Goal: Transaction & Acquisition: Purchase product/service

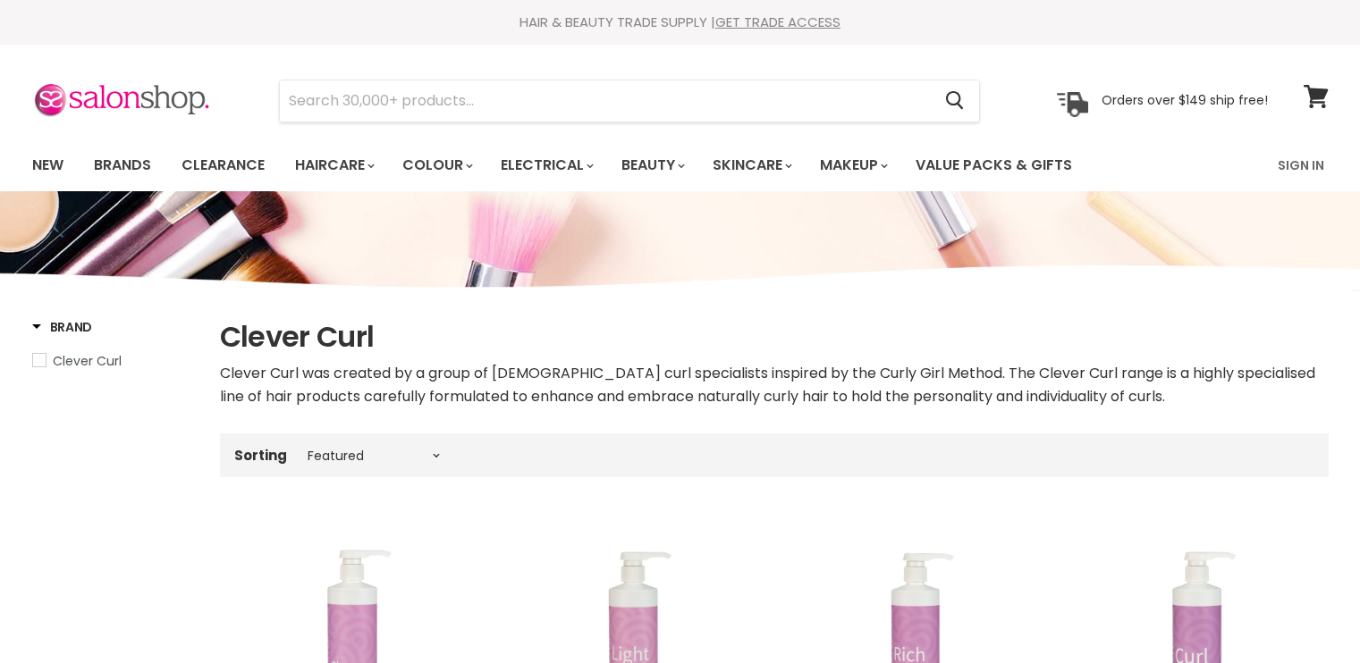
select select "manual"
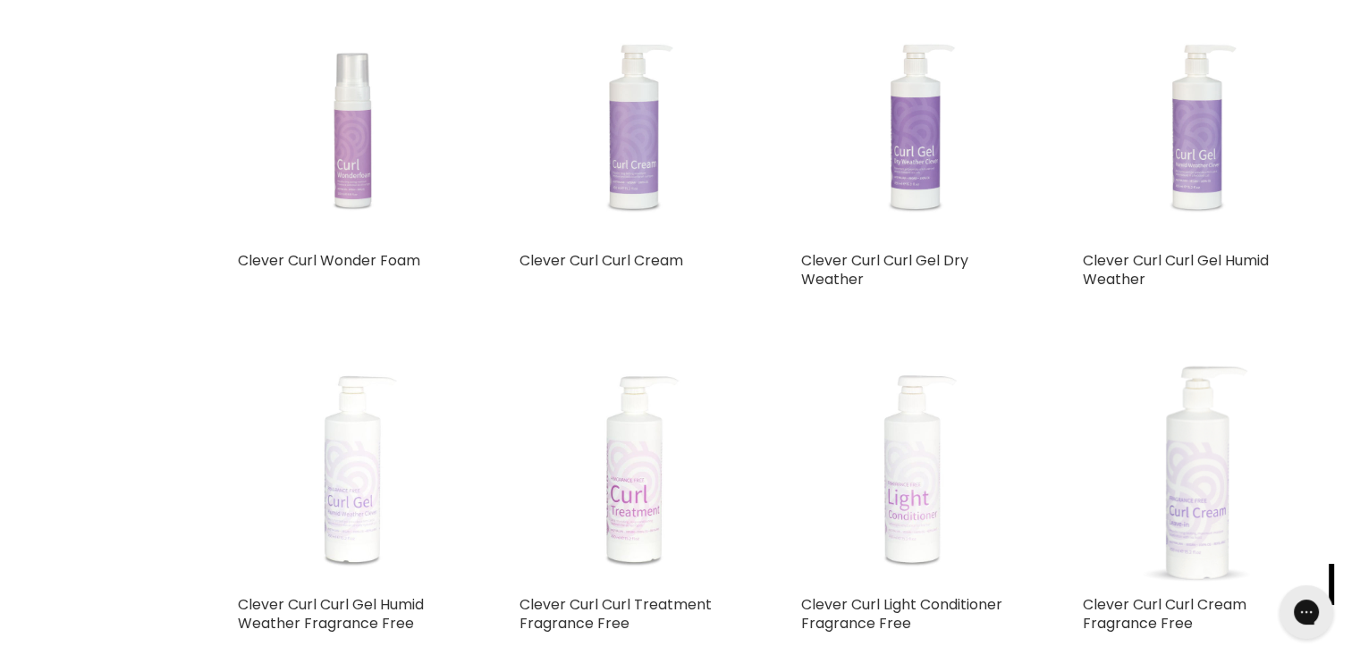
scroll to position [776, 0]
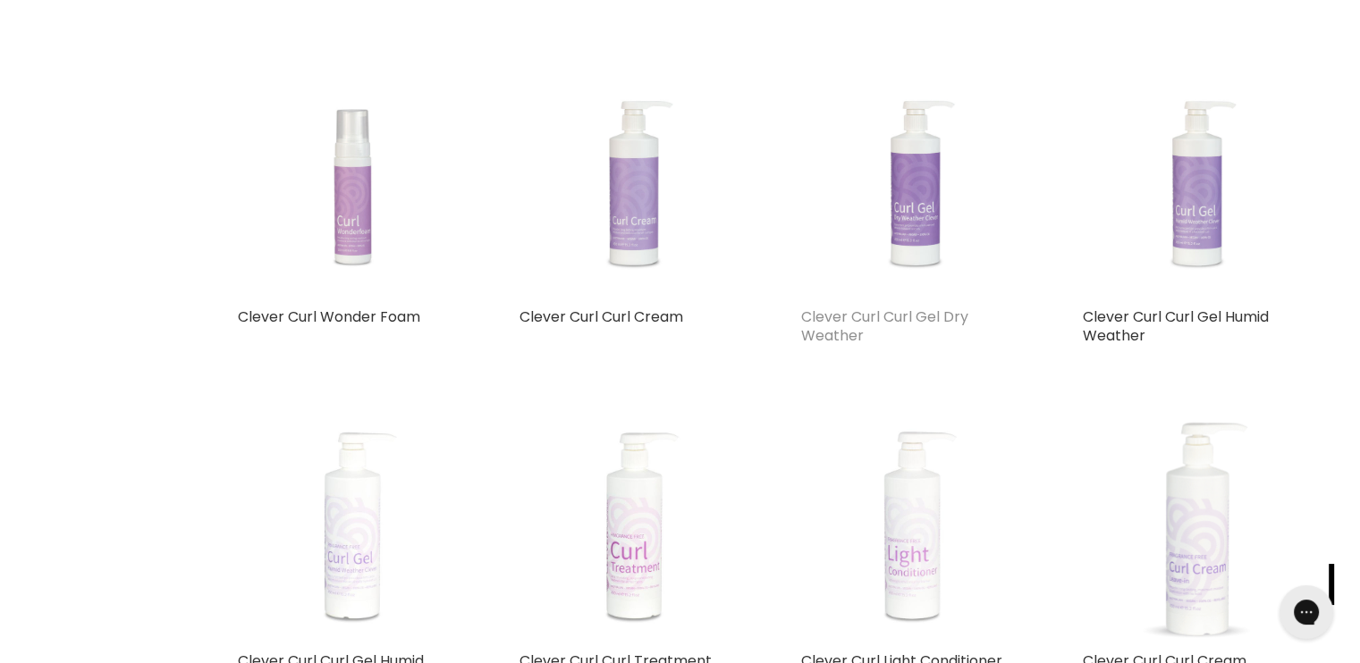
click at [878, 316] on link "Clever Curl Curl Gel Dry Weather" at bounding box center [884, 326] width 167 height 39
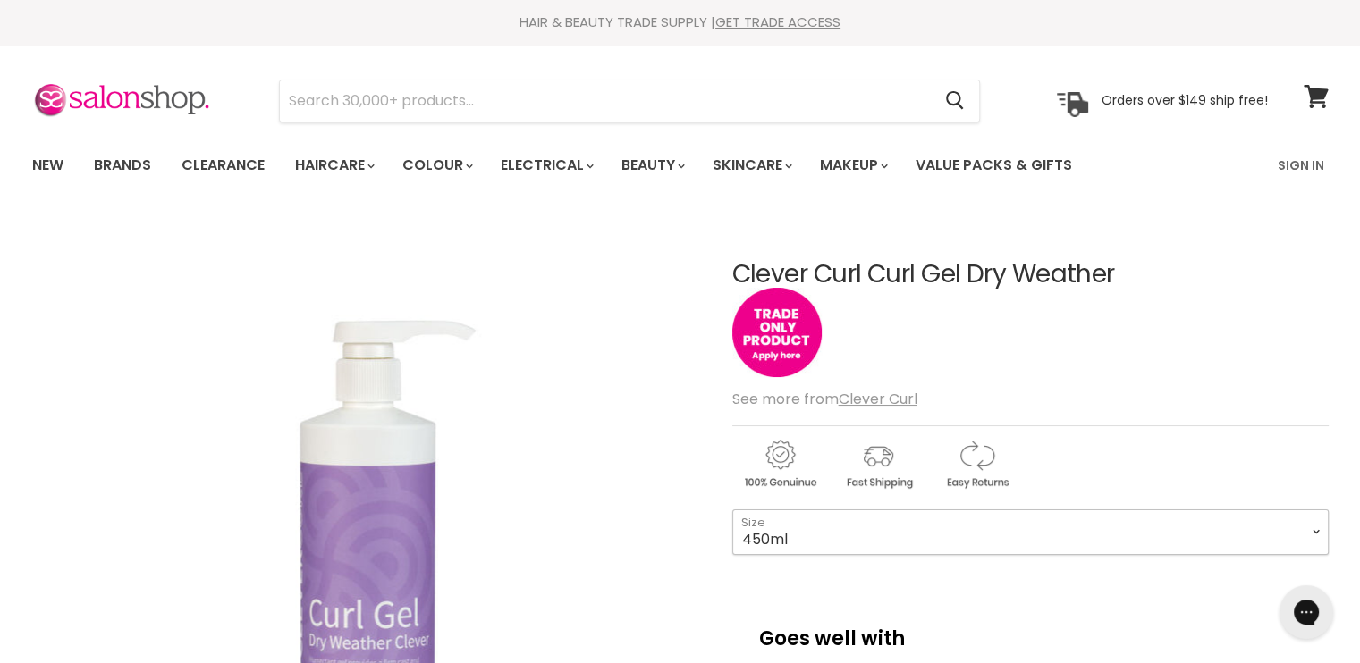
click at [1316, 527] on select "450ml 130ml 1 Litre" at bounding box center [1030, 532] width 596 height 45
click at [732, 510] on select "450ml 130ml 1 Litre" at bounding box center [1030, 532] width 596 height 45
select select "1 Litre"
